Goal: Task Accomplishment & Management: Use online tool/utility

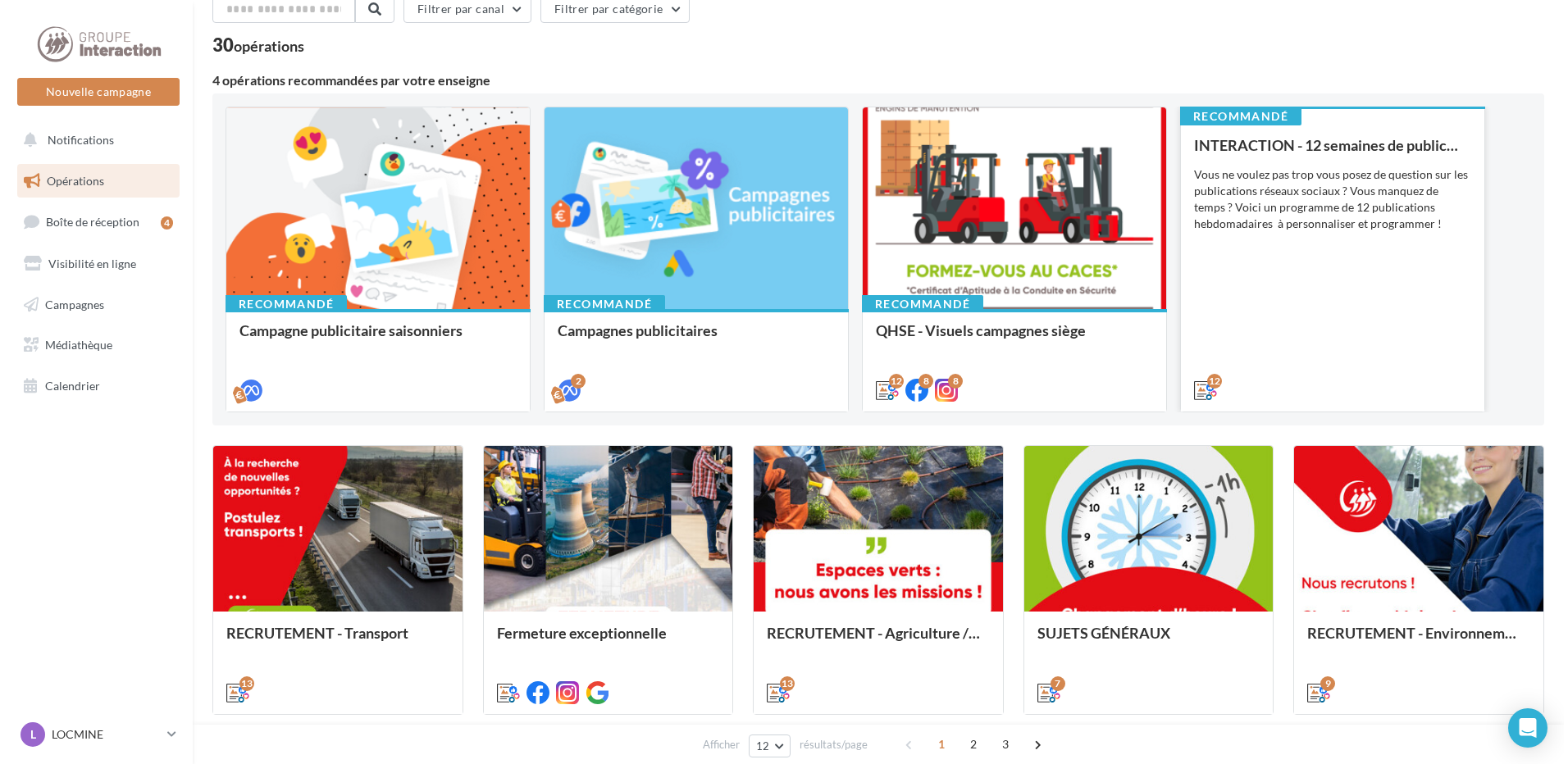
scroll to position [164, 0]
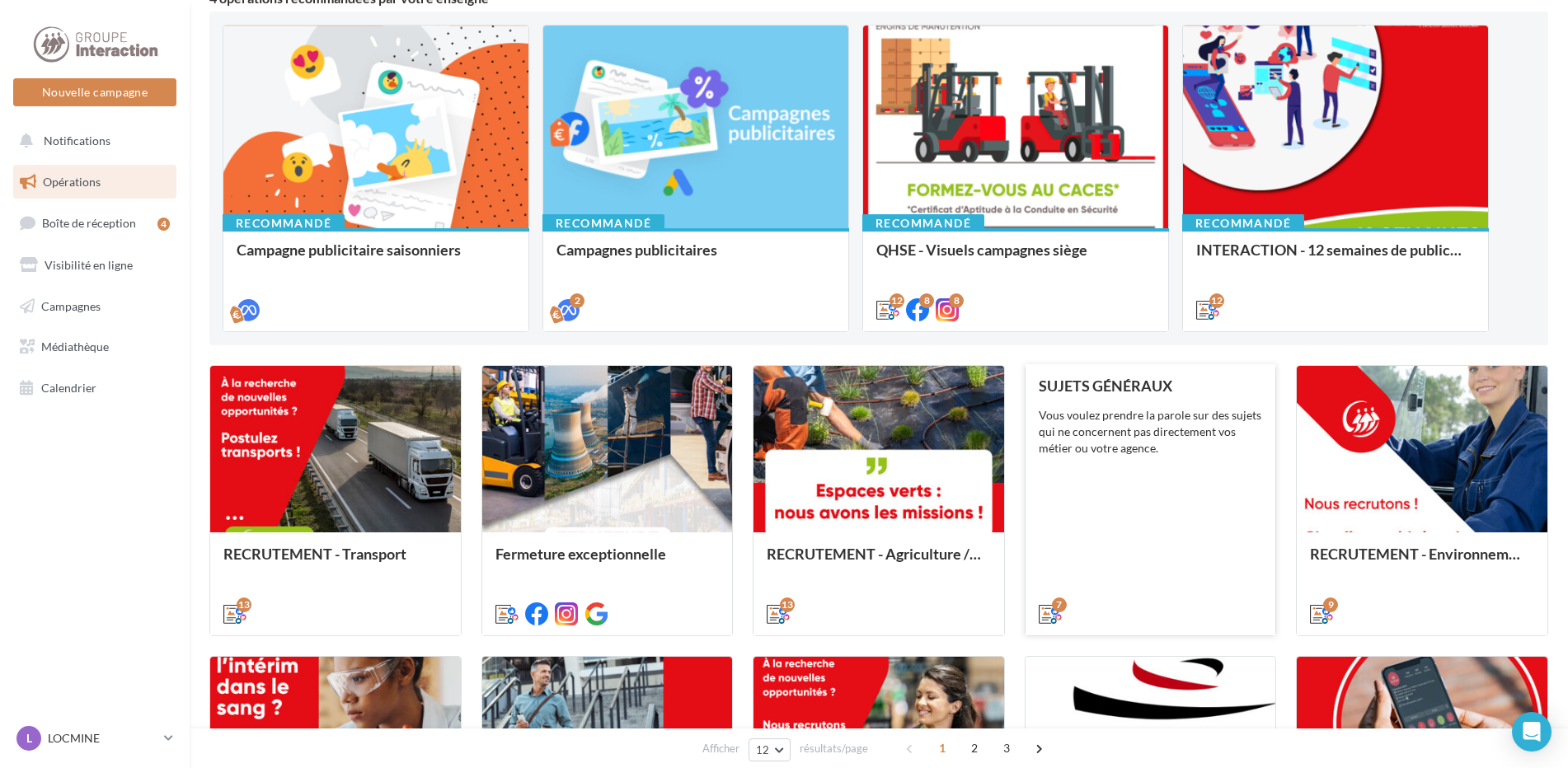
click at [1254, 471] on div "SUJETS GÉNÉRAUX Vous voulez prendre la parole sur des sujets qui ne concernent …" at bounding box center [1151, 498] width 224 height 243
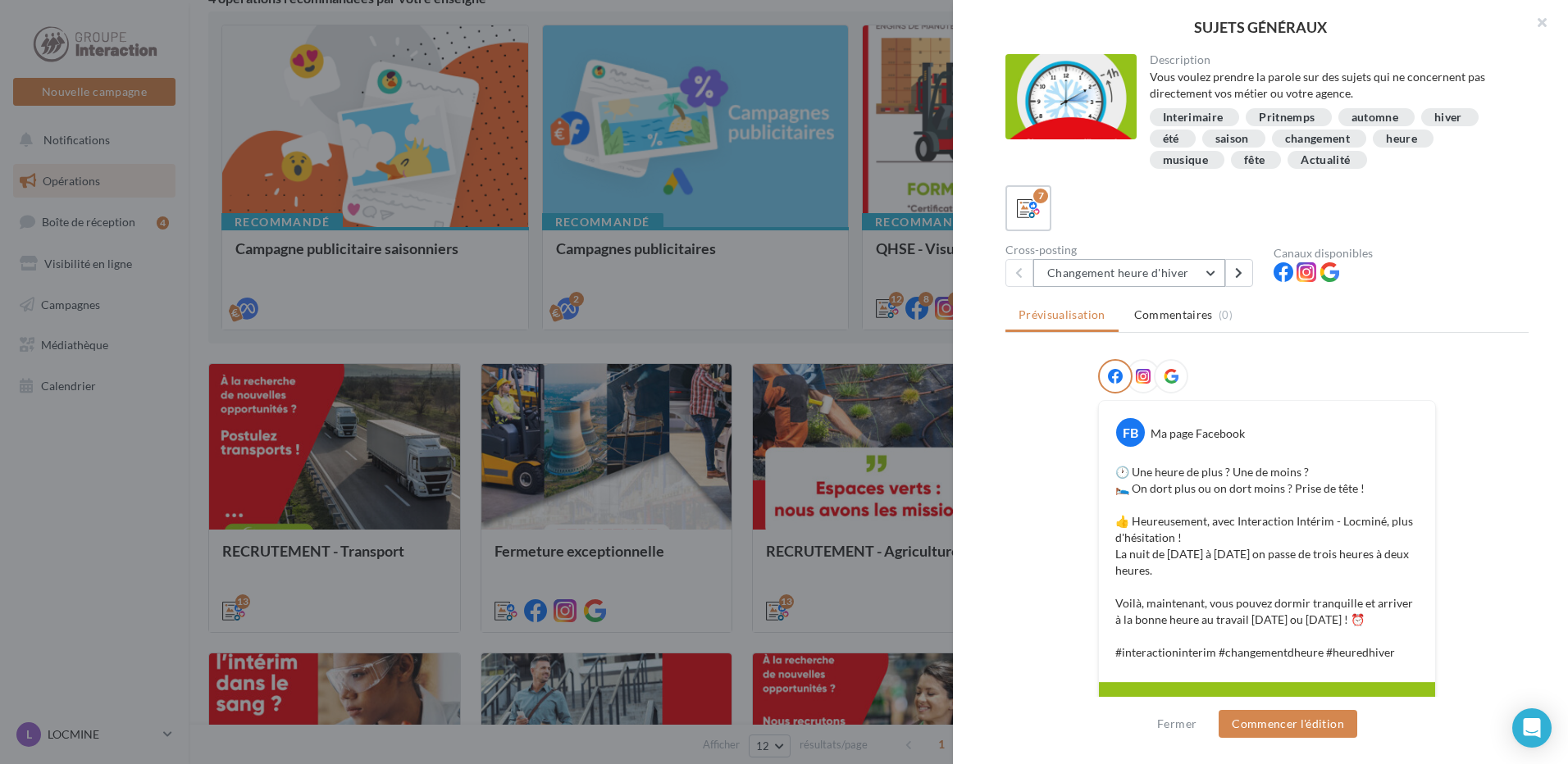
click at [1209, 277] on button "Changement heure d'hiver" at bounding box center [1129, 273] width 192 height 28
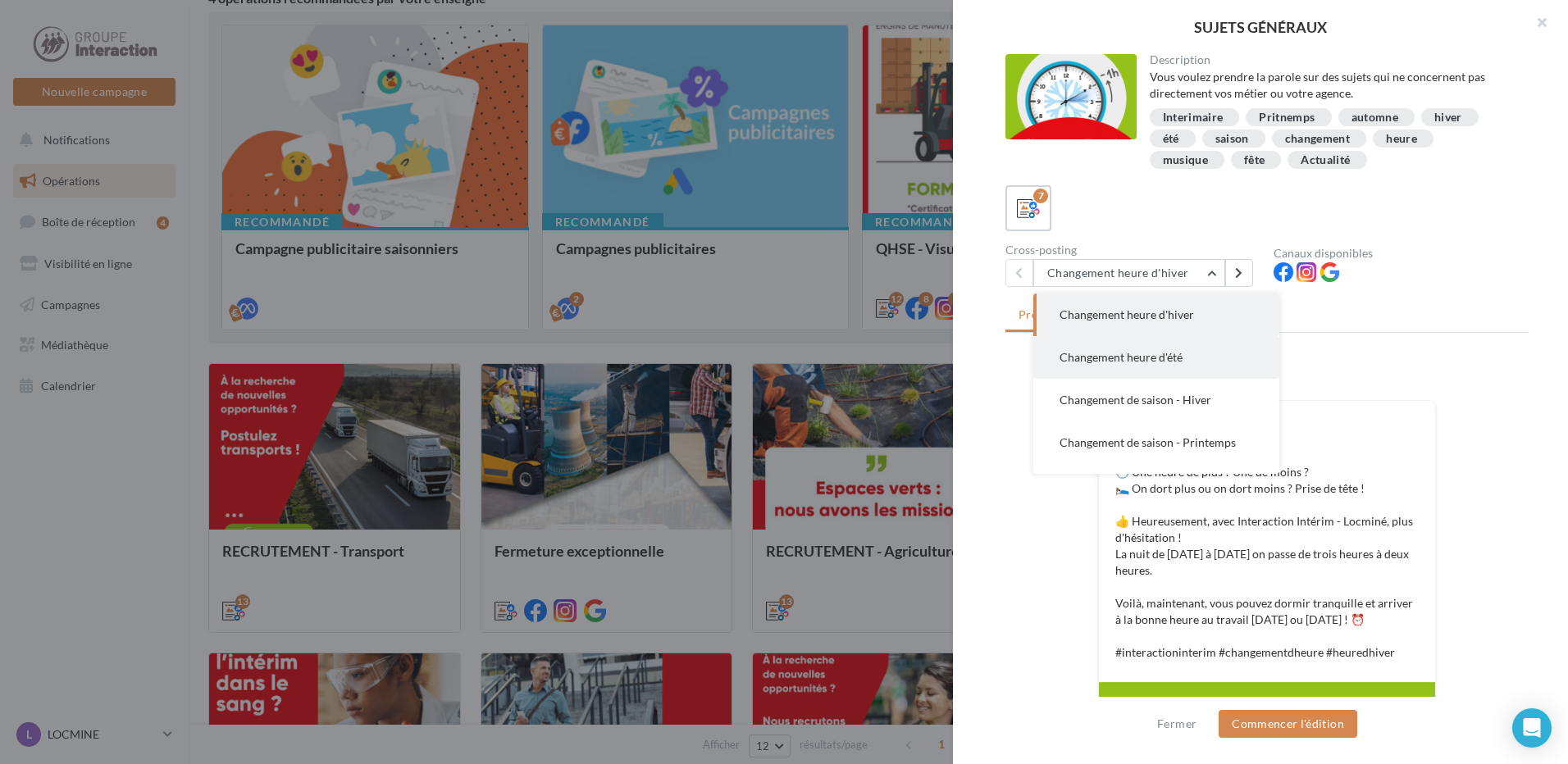
click at [1168, 359] on span "Changement heure d'été" at bounding box center [1121, 356] width 123 height 13
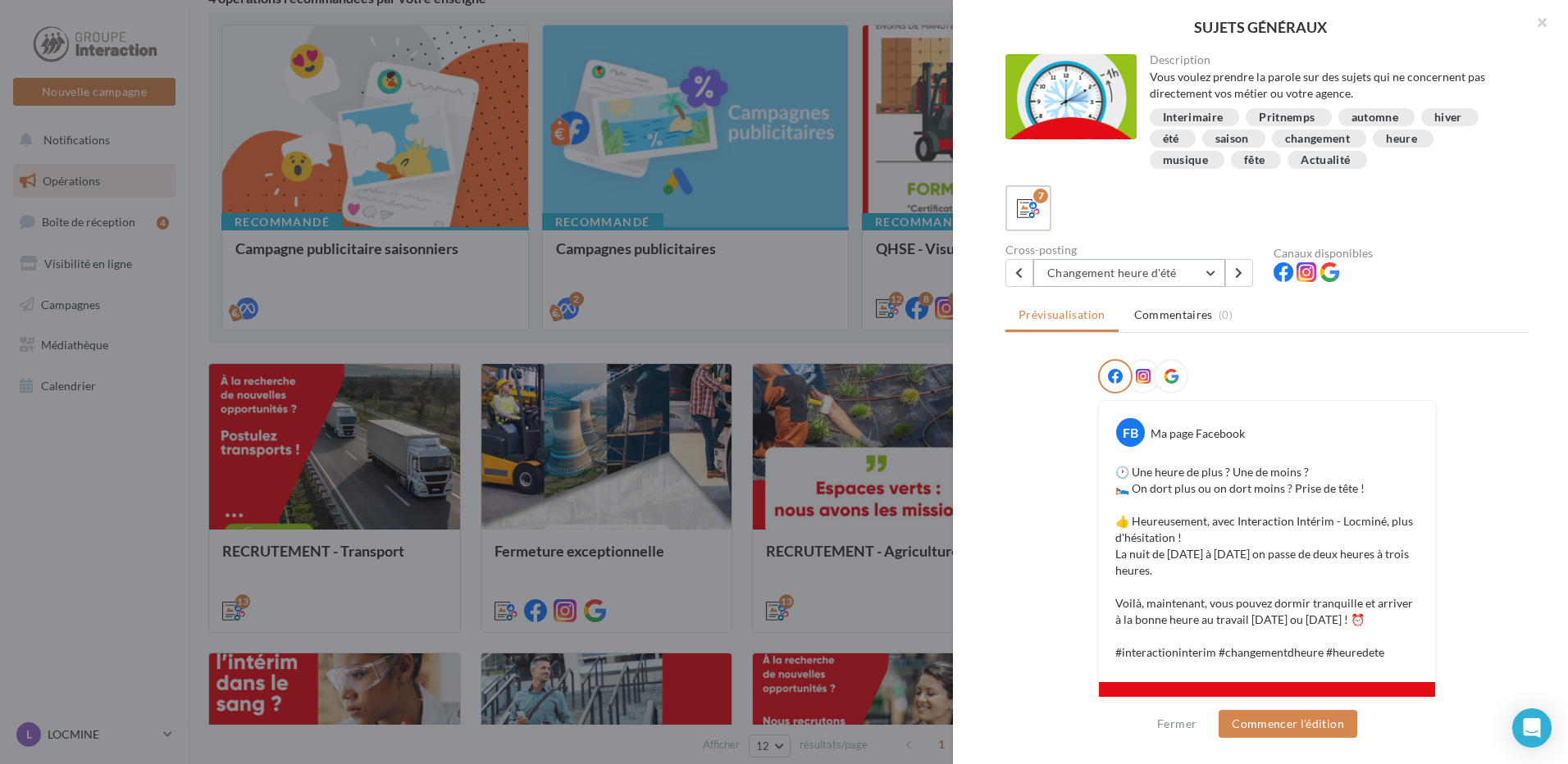
click at [1195, 279] on button "Changement heure d'été" at bounding box center [1129, 273] width 192 height 28
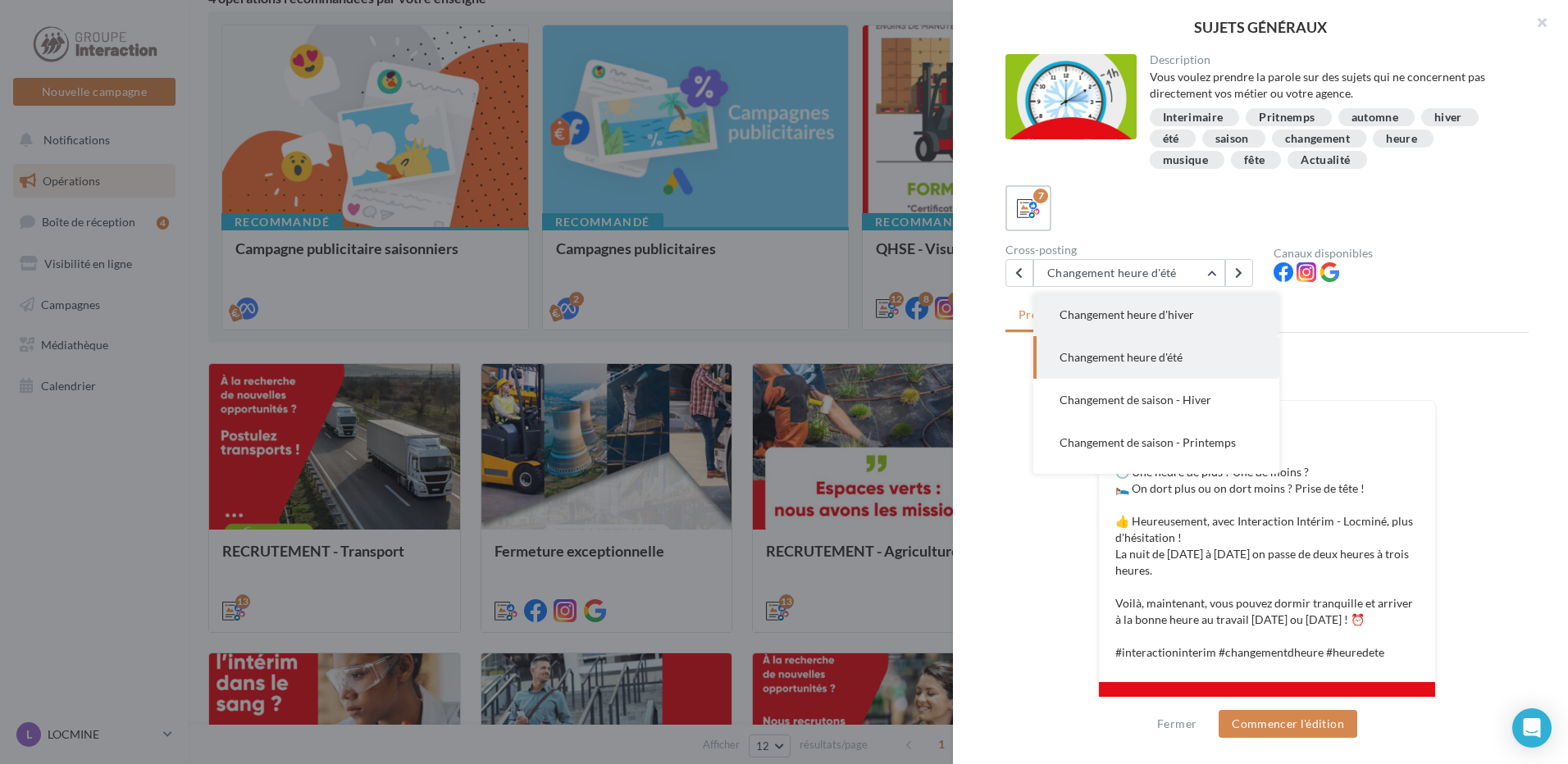
click at [1187, 316] on span "Changement heure d'hiver" at bounding box center [1126, 314] width 134 height 13
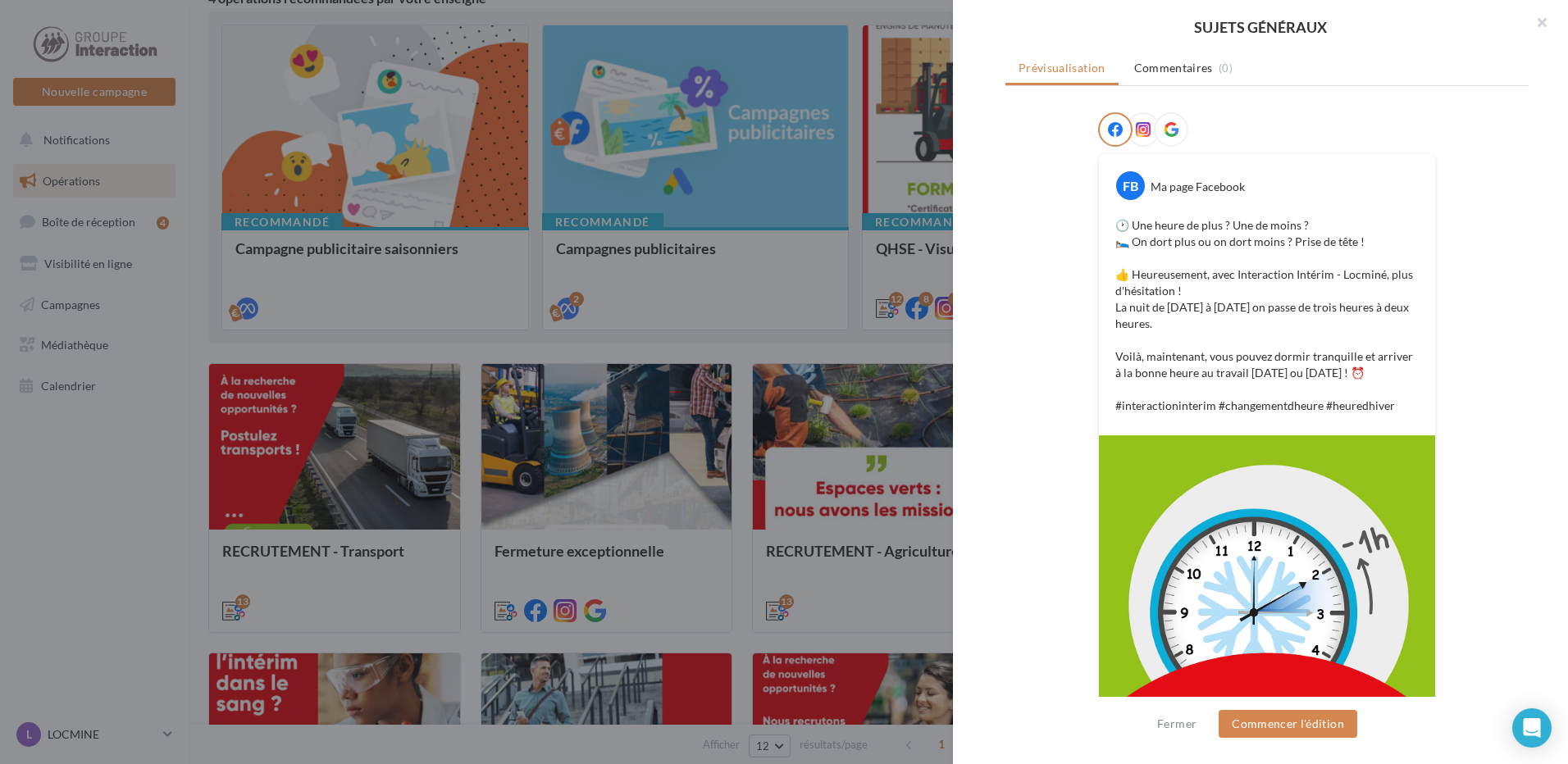
scroll to position [328, 0]
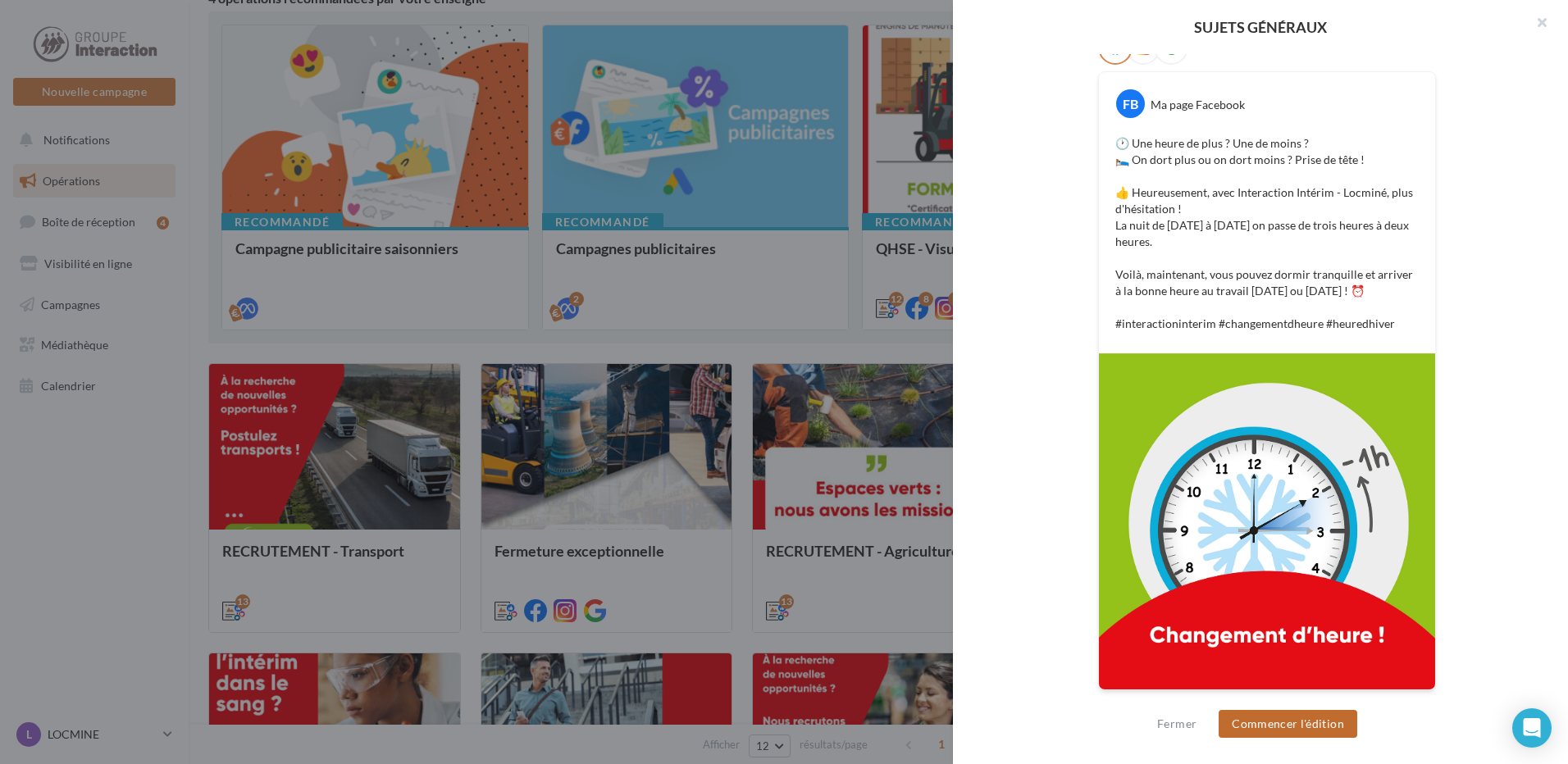
click at [1293, 721] on button "Commencer l'édition" at bounding box center [1288, 724] width 139 height 28
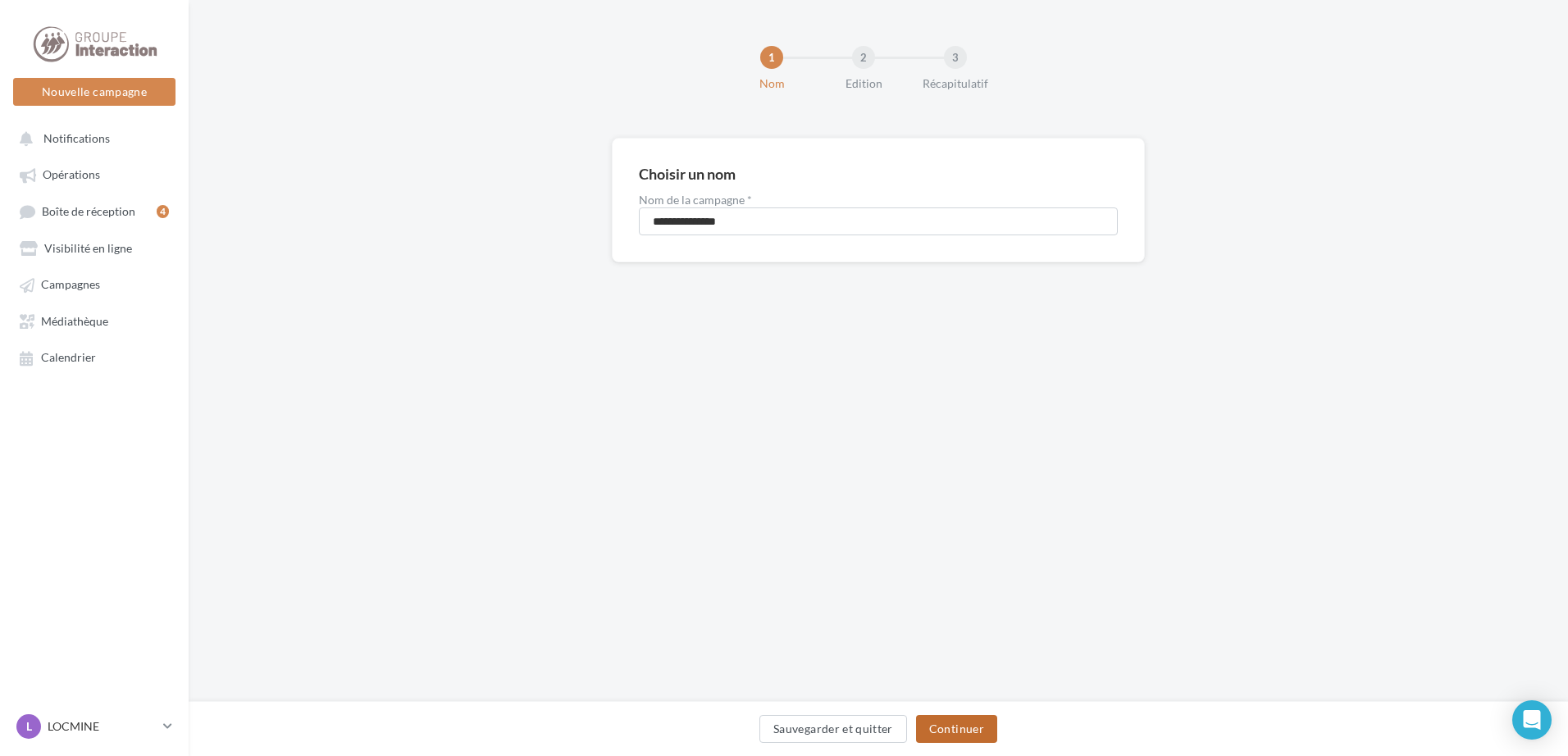
click at [978, 733] on button "Continuer" at bounding box center [957, 728] width 81 height 28
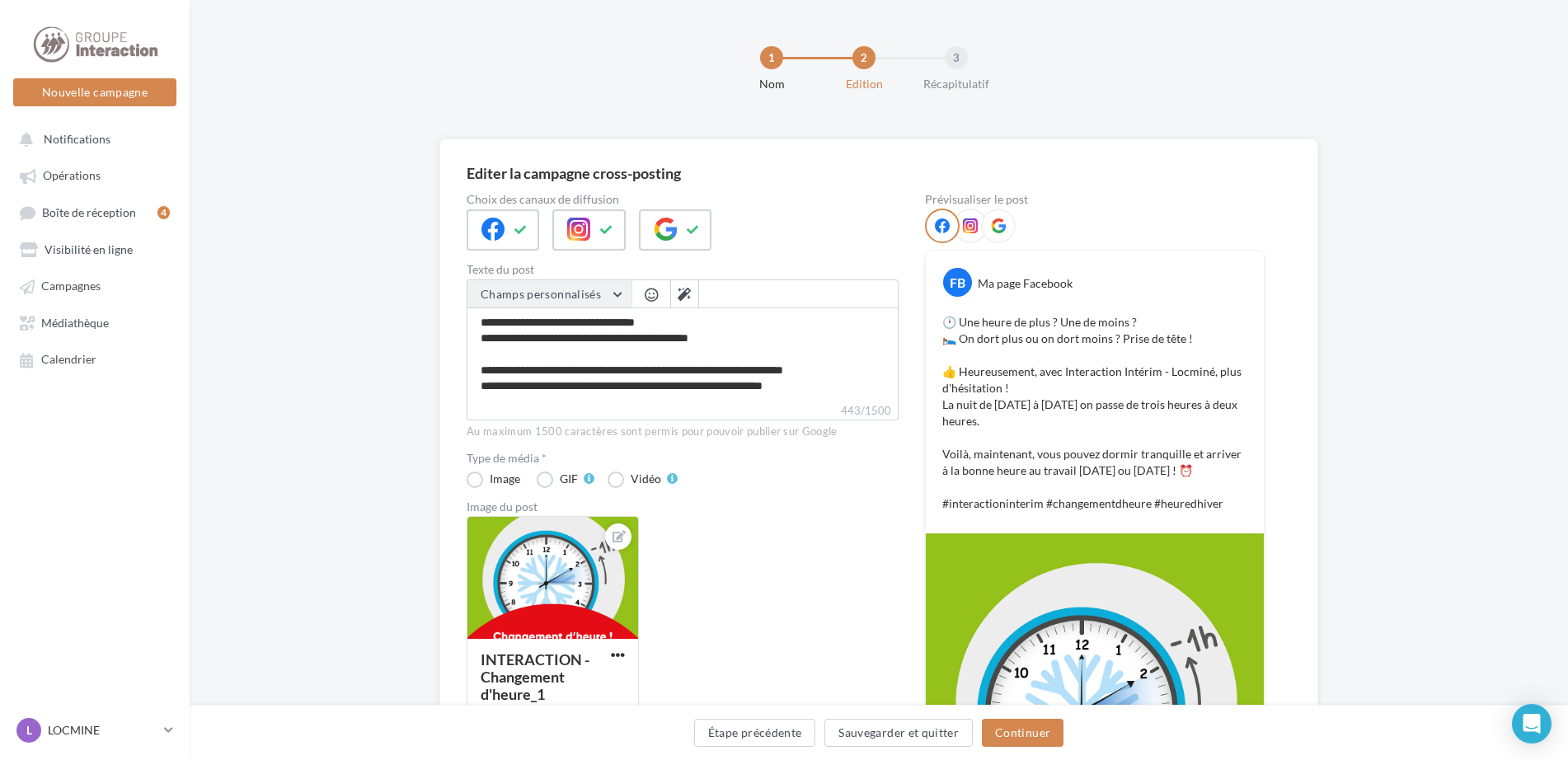
click at [619, 298] on button "Champs personnalisés" at bounding box center [549, 294] width 164 height 28
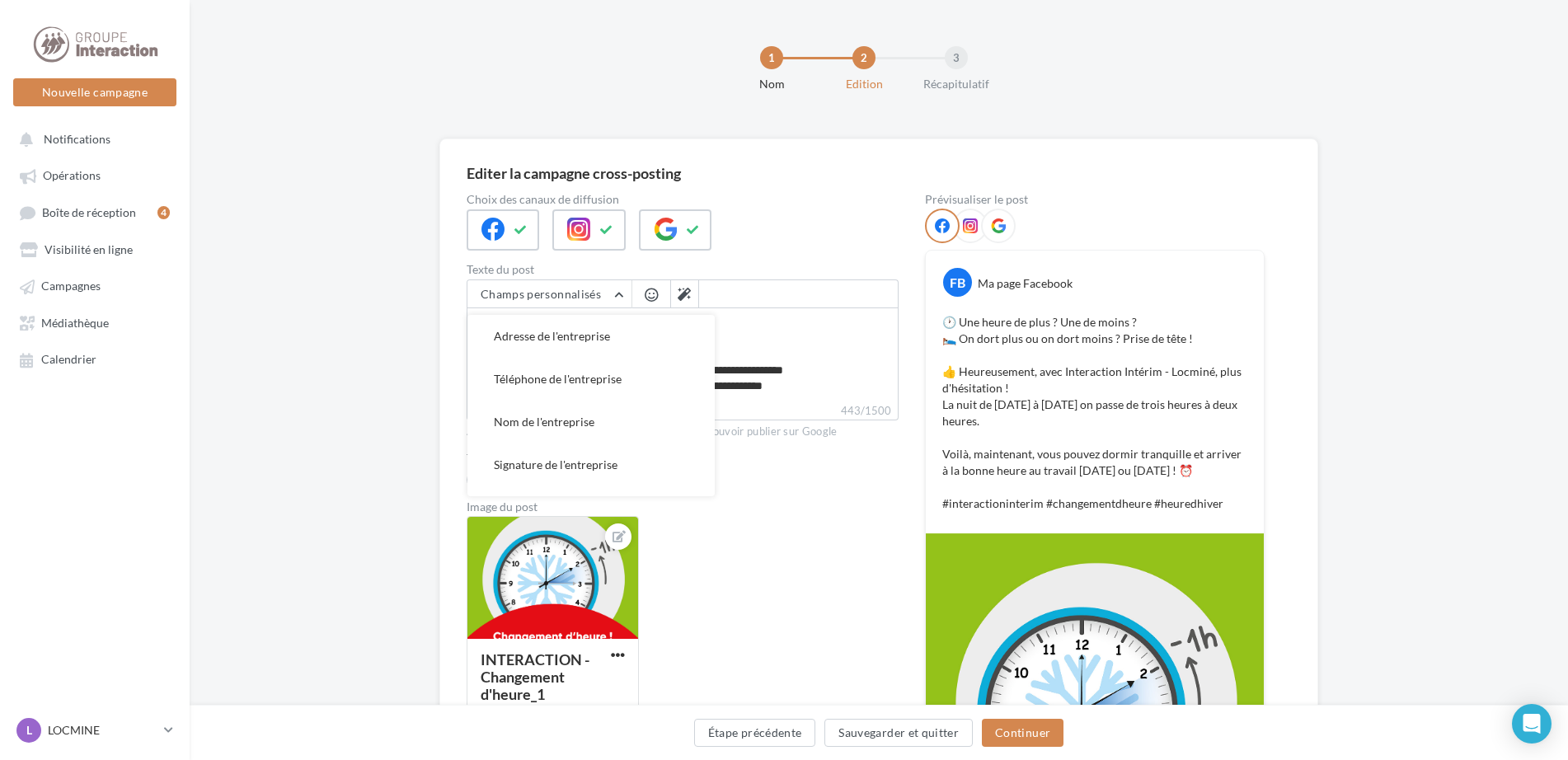
click at [740, 262] on div "Choix des canaux de diffusion Texte du post Champs personnalisés Adresse de l'e…" at bounding box center [682, 550] width 432 height 713
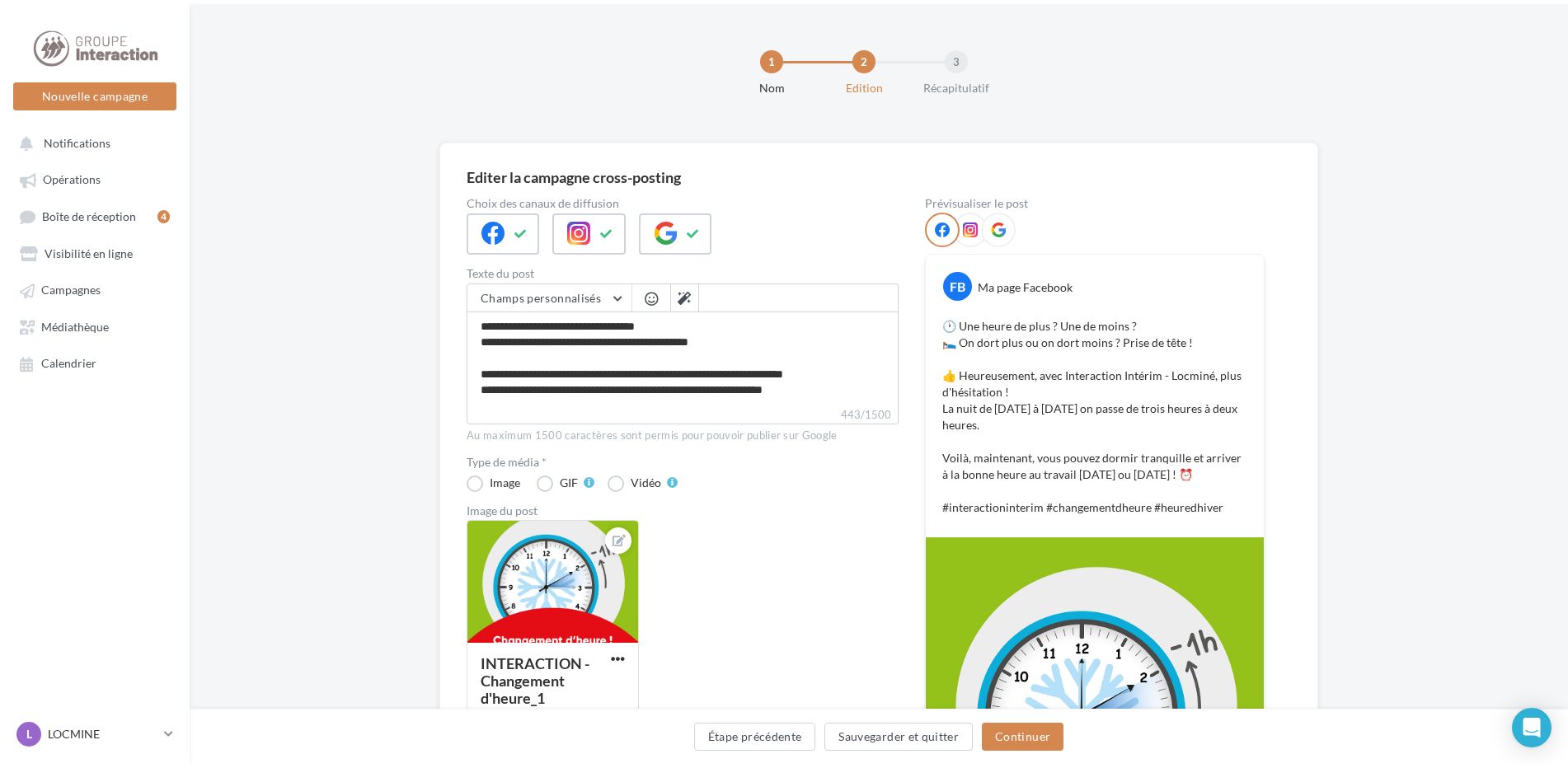
scroll to position [79, 0]
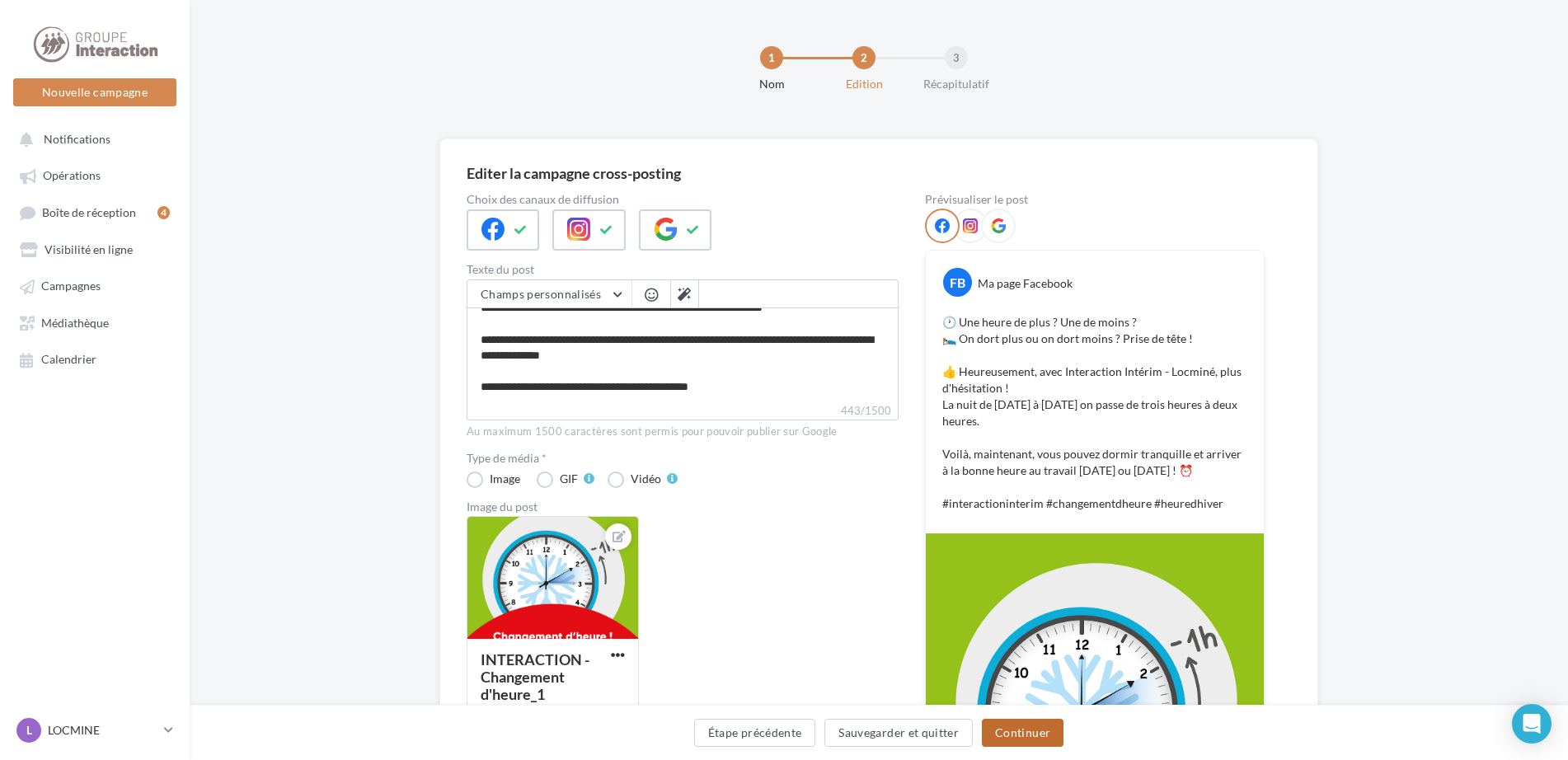
click at [1032, 729] on button "Continuer" at bounding box center [1022, 732] width 81 height 28
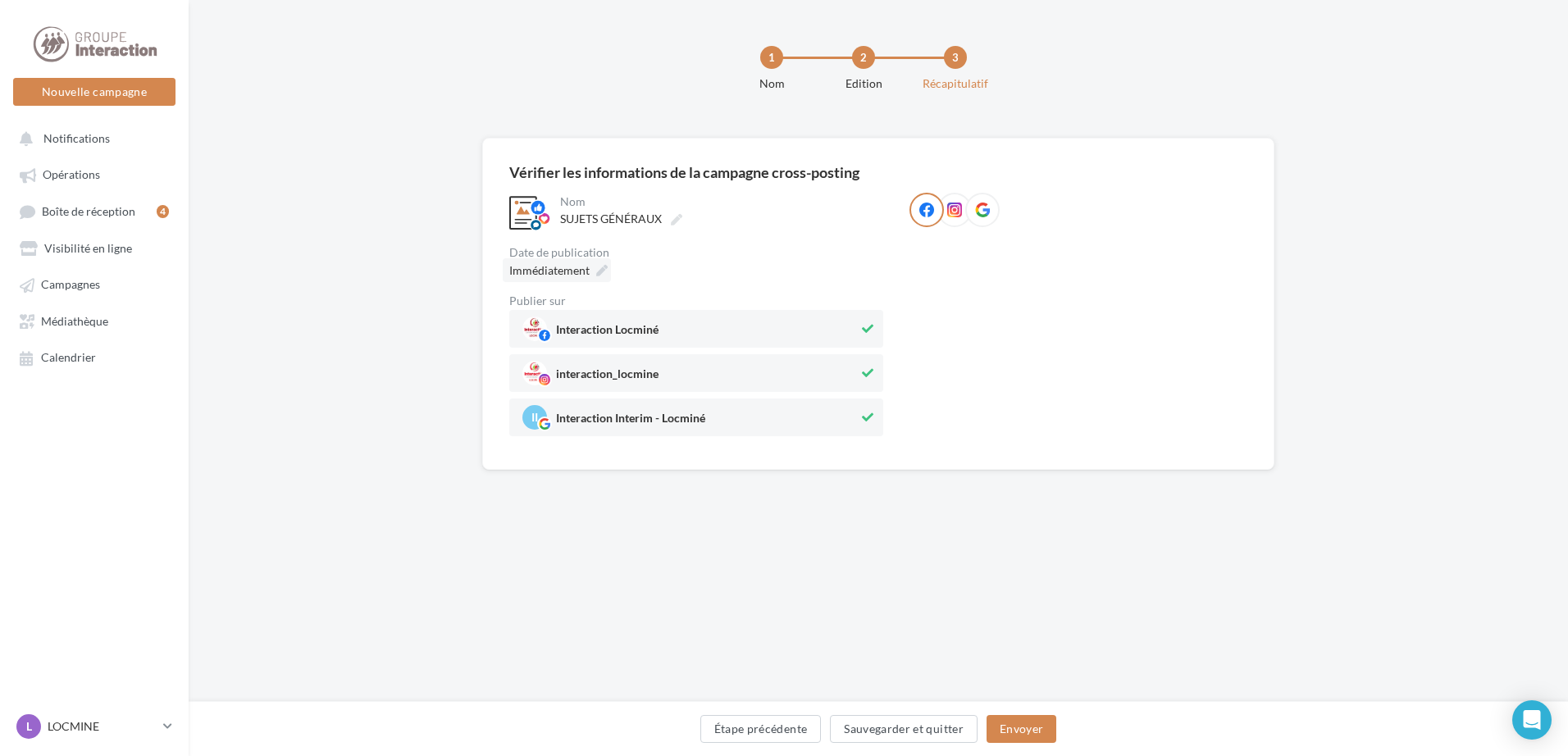
click at [603, 271] on icon at bounding box center [601, 270] width 12 height 12
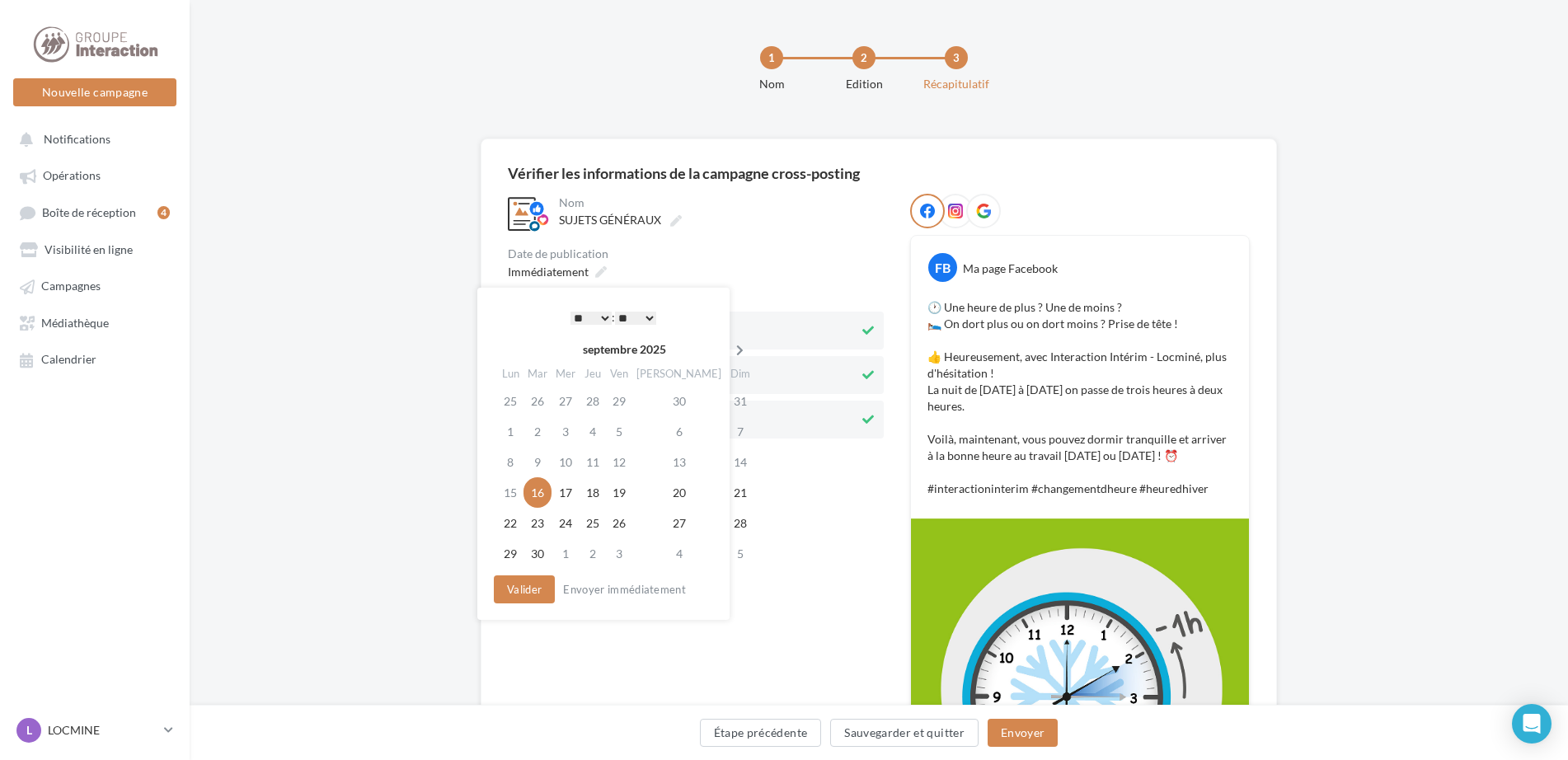
click at [729, 347] on icon at bounding box center [739, 350] width 21 height 12
click at [724, 487] on td "26" at bounding box center [738, 492] width 29 height 31
click at [595, 319] on select "* * * * * * * * * * ** ** ** ** ** ** ** ** ** ** ** ** ** **" at bounding box center [587, 318] width 42 height 14
click at [527, 587] on button "Valider" at bounding box center [519, 589] width 61 height 28
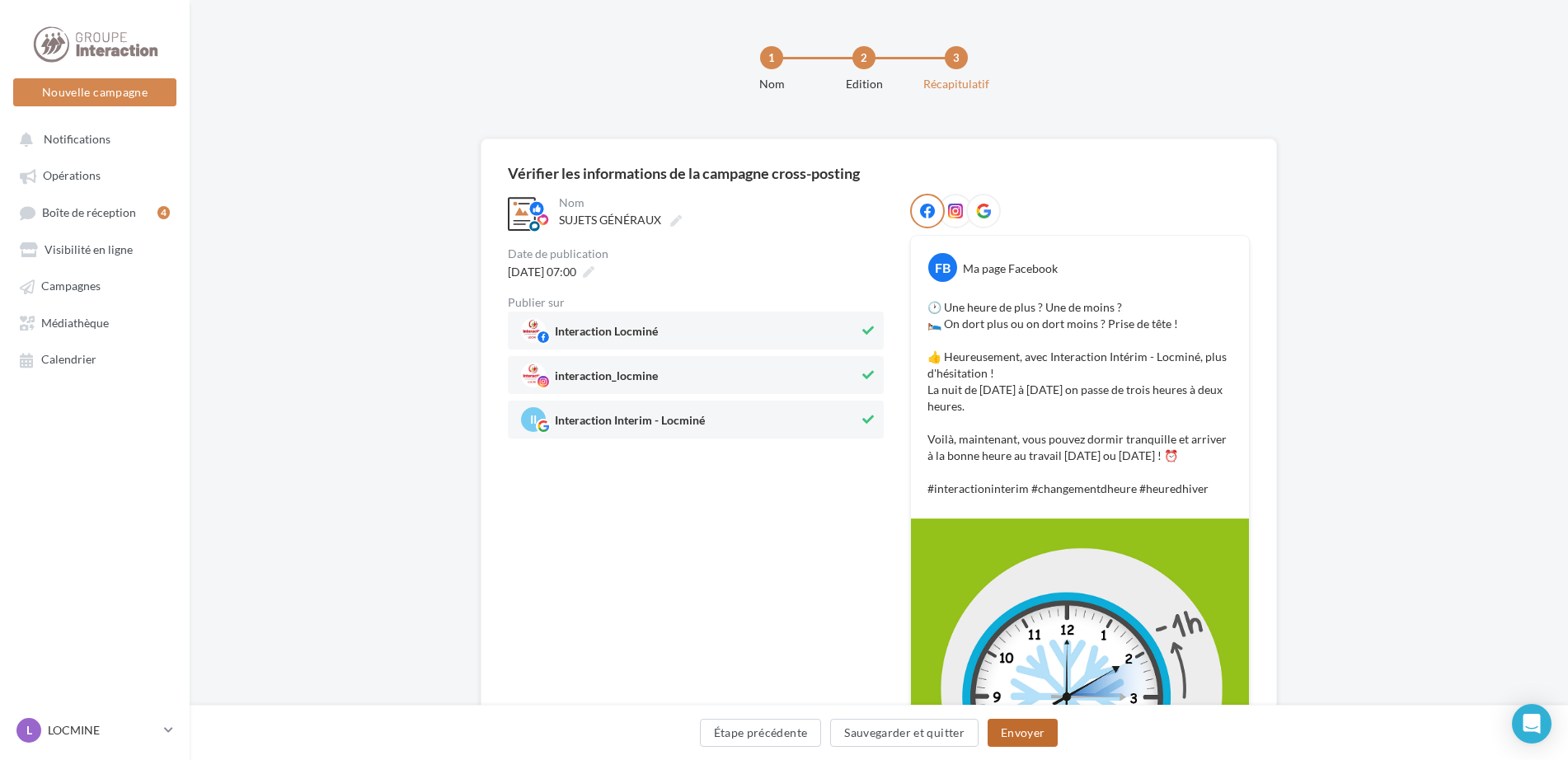
click at [1022, 732] on button "Envoyer" at bounding box center [1022, 732] width 70 height 28
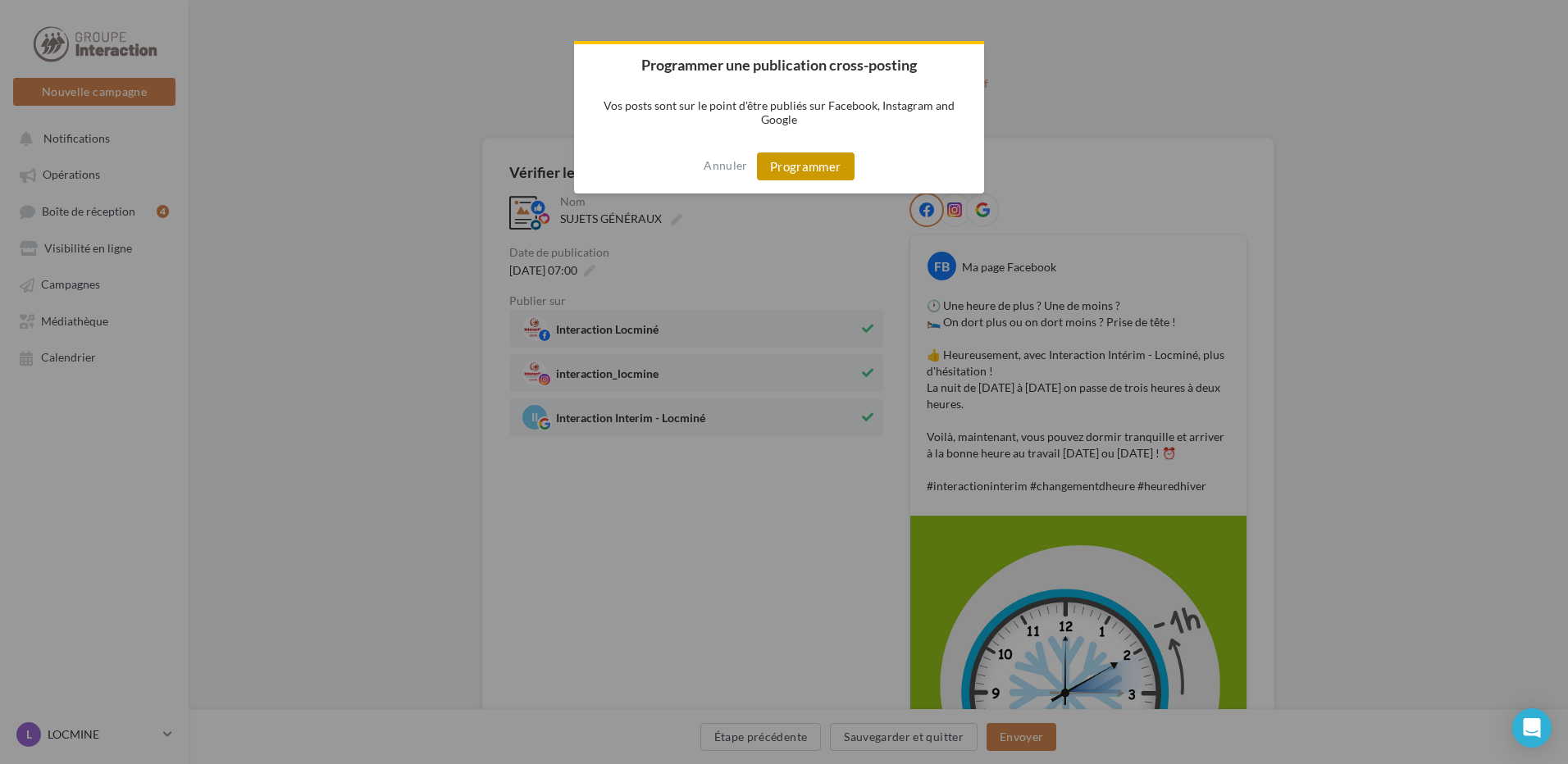
click at [798, 175] on button "Programmer" at bounding box center [806, 166] width 97 height 28
